Goal: Information Seeking & Learning: Learn about a topic

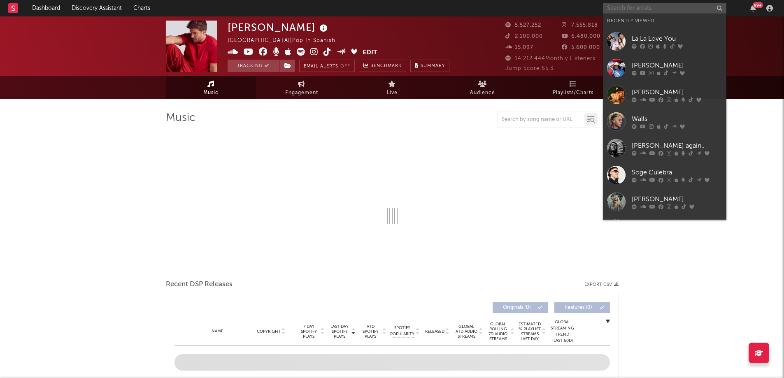
click at [665, 7] on input "text" at bounding box center [664, 8] width 123 height 10
select select "6m"
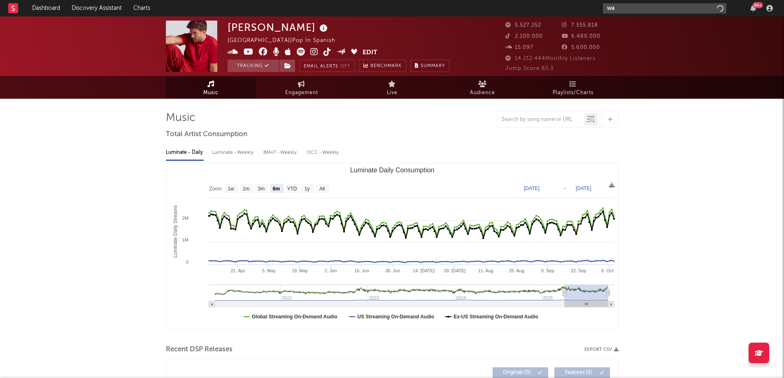
type input "w"
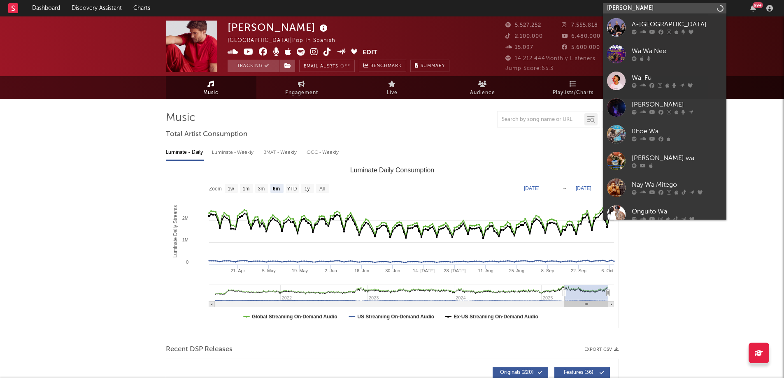
type input "[PERSON_NAME]"
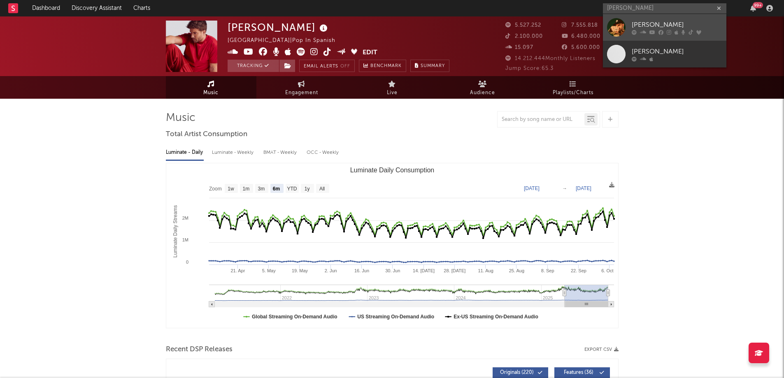
click at [651, 28] on div "[PERSON_NAME]" at bounding box center [677, 25] width 91 height 10
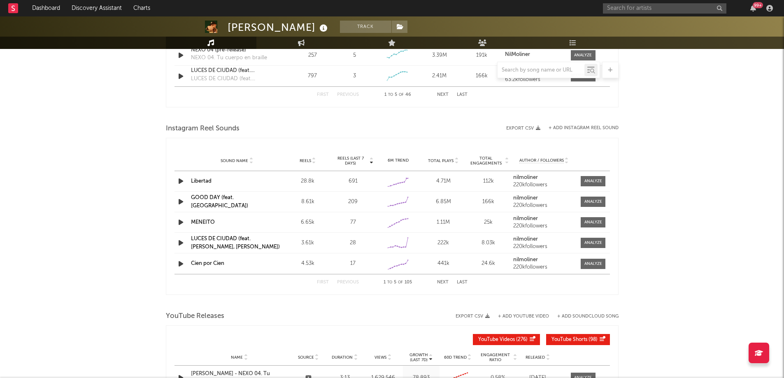
select select "6m"
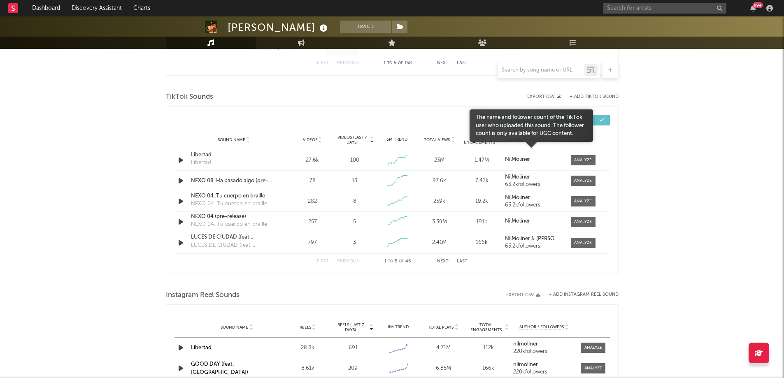
scroll to position [498, 0]
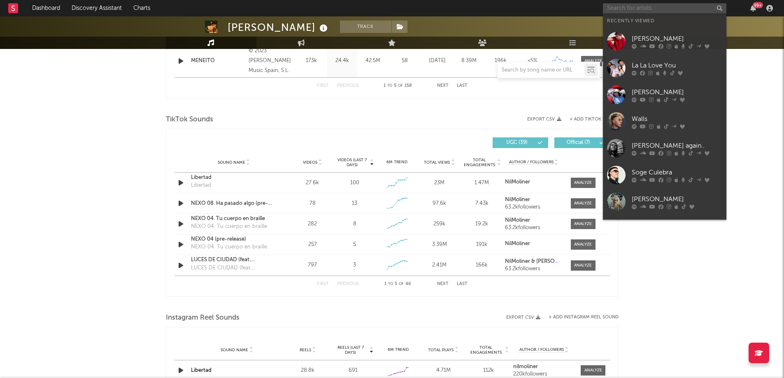
click at [637, 6] on input "text" at bounding box center [664, 8] width 123 height 10
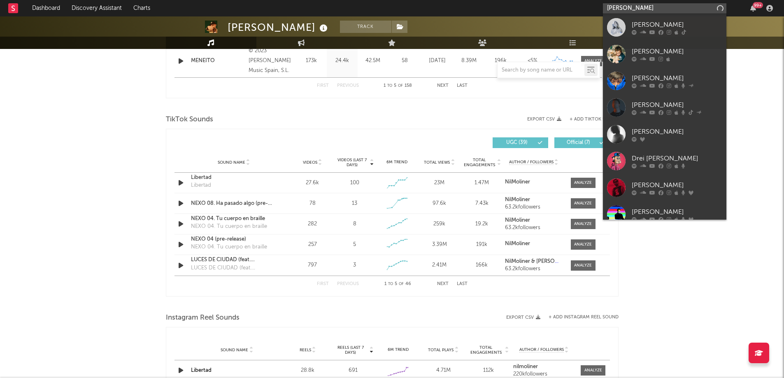
type input "[PERSON_NAME]"
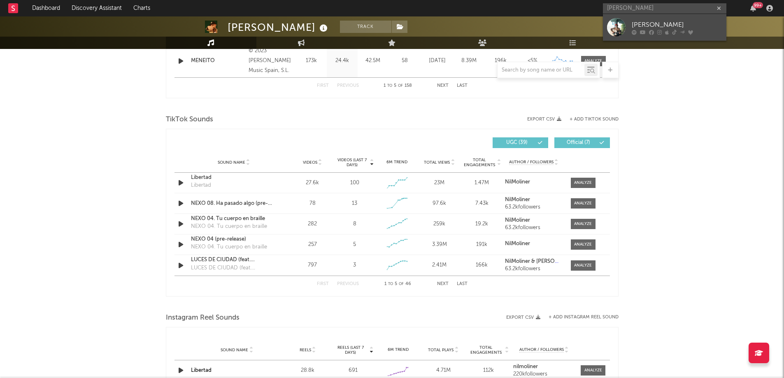
click at [639, 21] on div "[PERSON_NAME]" at bounding box center [677, 25] width 91 height 10
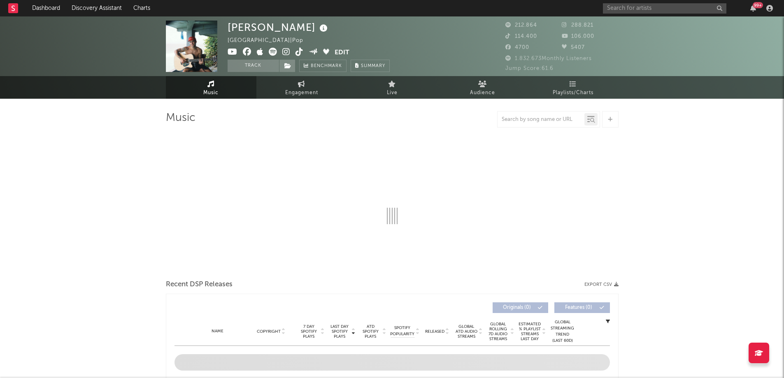
scroll to position [67, 0]
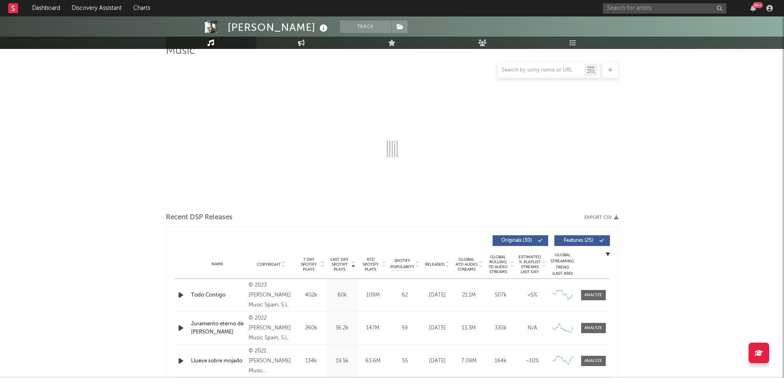
select select "6m"
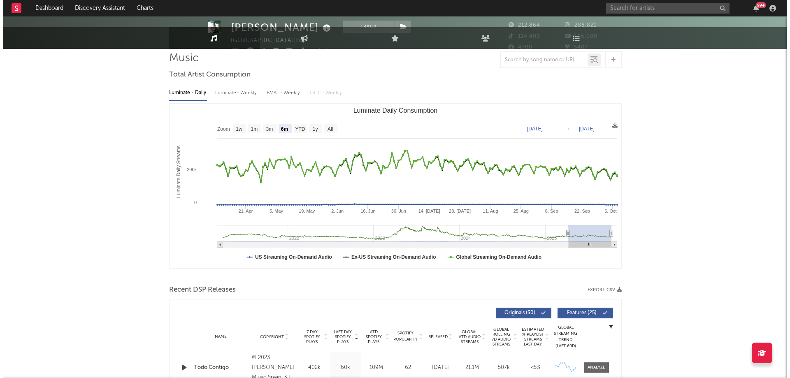
scroll to position [0, 0]
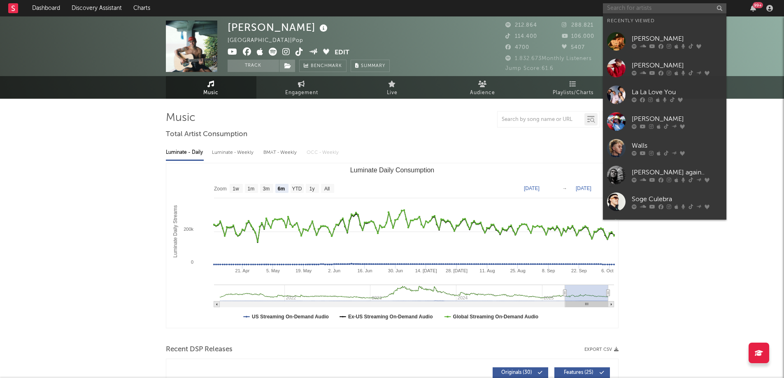
click at [620, 6] on input "text" at bounding box center [664, 8] width 123 height 10
click at [637, 111] on link "[PERSON_NAME]" at bounding box center [664, 121] width 123 height 27
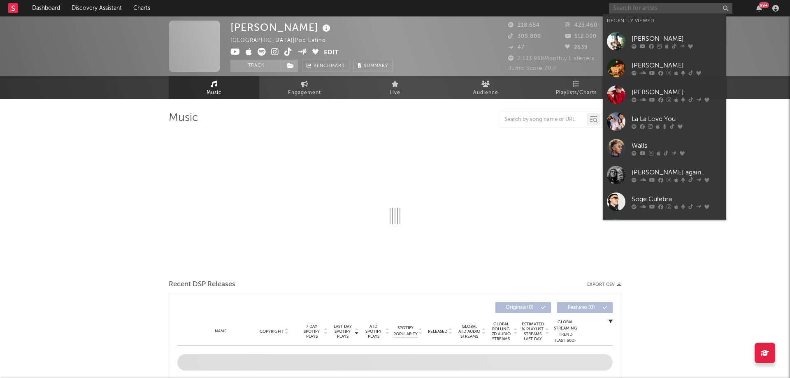
click at [640, 9] on input "text" at bounding box center [670, 8] width 123 height 10
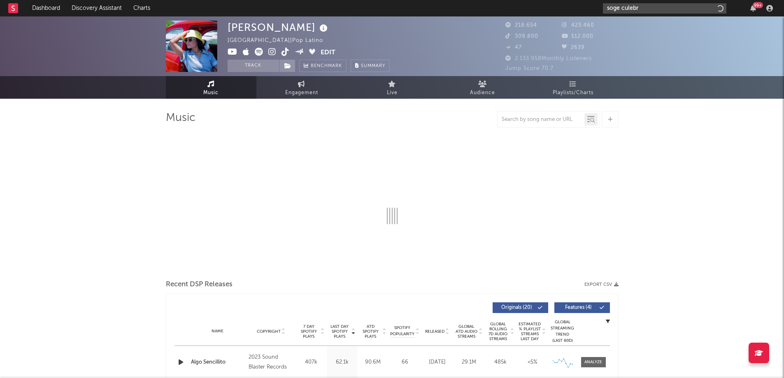
type input "soge culebra"
select select "6m"
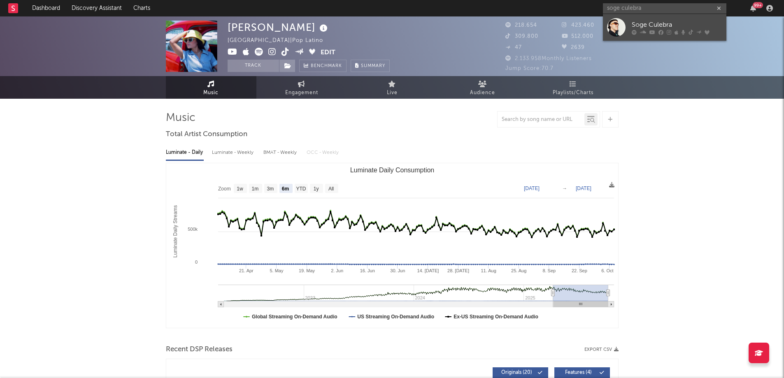
click at [645, 26] on div "Soge Culebra" at bounding box center [677, 25] width 91 height 10
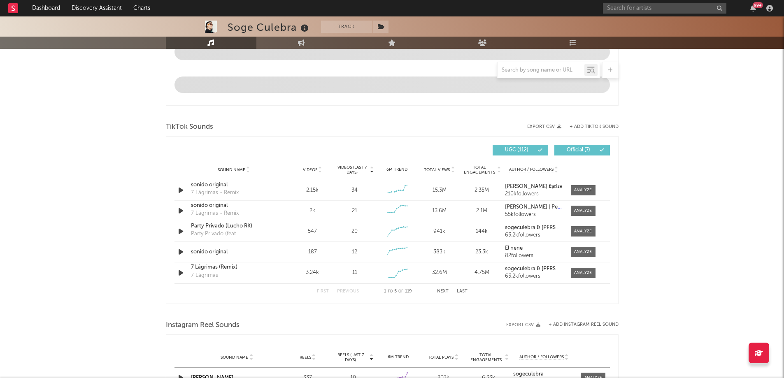
select select "6m"
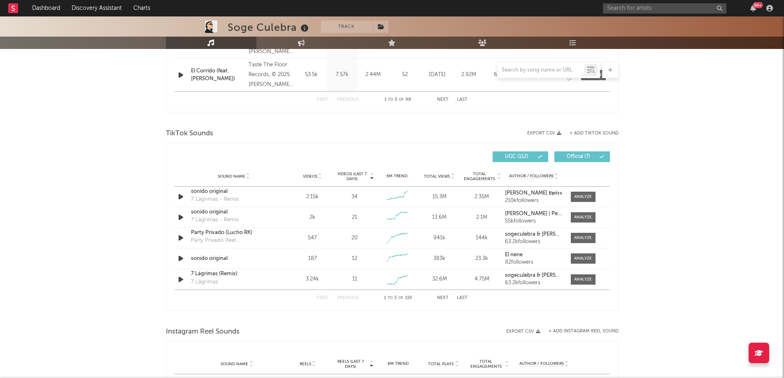
scroll to position [481, 0]
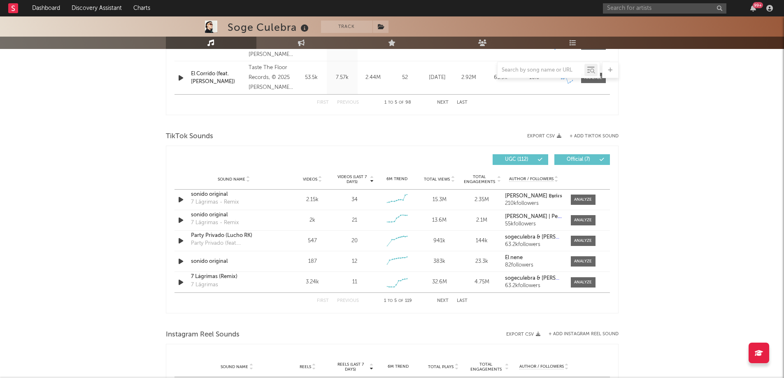
click at [438, 301] on button "Next" at bounding box center [443, 301] width 12 height 5
click at [439, 301] on button "Next" at bounding box center [443, 301] width 12 height 5
